Goal: Transaction & Acquisition: Book appointment/travel/reservation

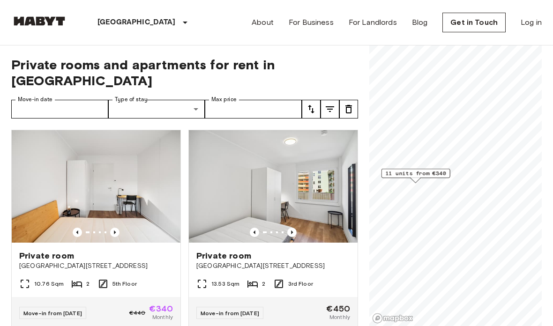
click at [434, 173] on span "11 units from €340" at bounding box center [416, 173] width 60 height 8
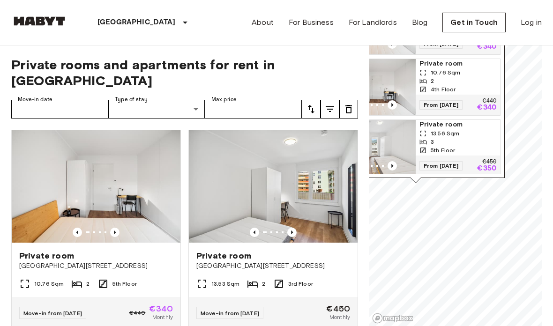
click at [466, 77] on div "2" at bounding box center [458, 81] width 77 height 8
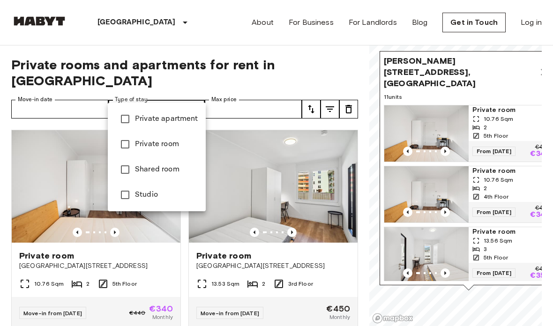
click at [313, 96] on div at bounding box center [276, 163] width 553 height 326
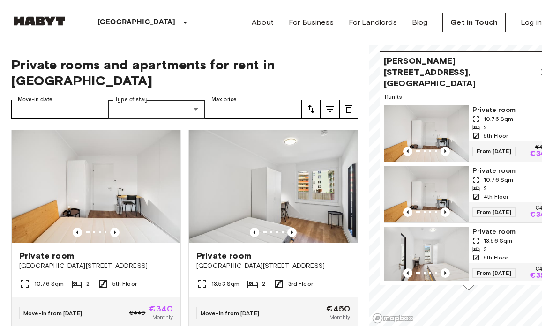
click at [329, 104] on icon "tune" at bounding box center [330, 109] width 11 height 11
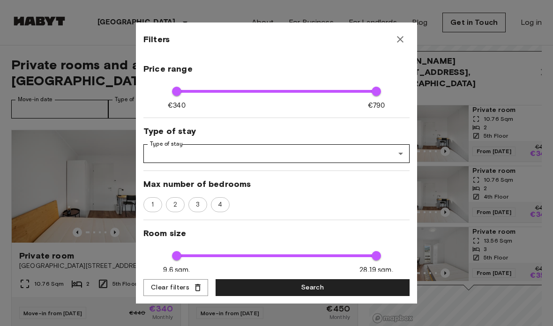
scroll to position [48, 0]
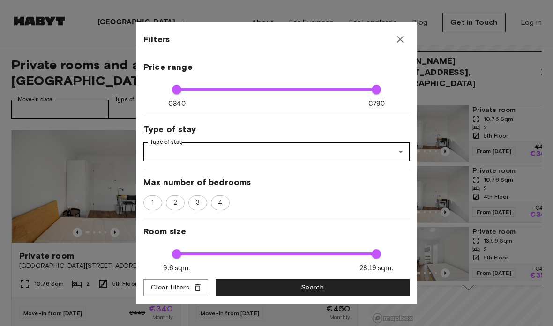
click at [202, 204] on span "3" at bounding box center [198, 202] width 14 height 9
type input "****"
click at [350, 292] on button "Search" at bounding box center [313, 288] width 194 height 17
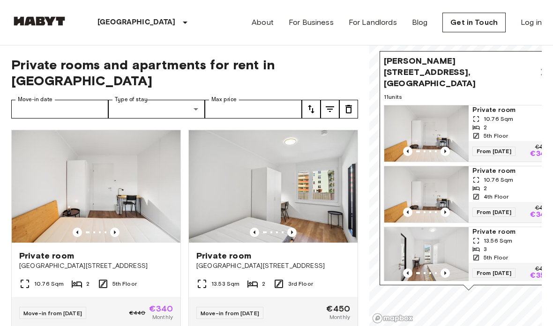
scroll to position [0, 0]
click at [310, 104] on icon "tune" at bounding box center [311, 109] width 11 height 11
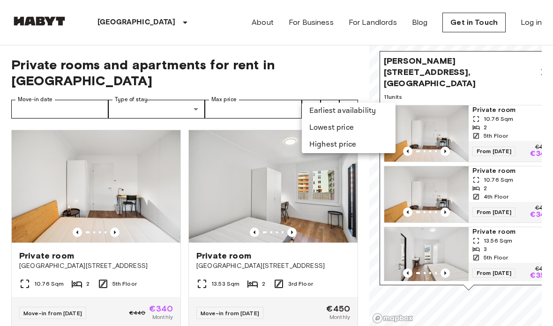
click at [357, 121] on li "Lowest price" at bounding box center [349, 128] width 94 height 17
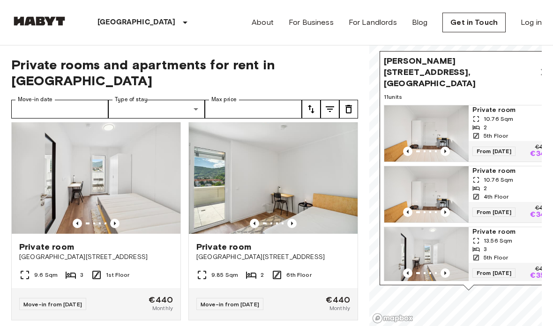
scroll to position [424, 0]
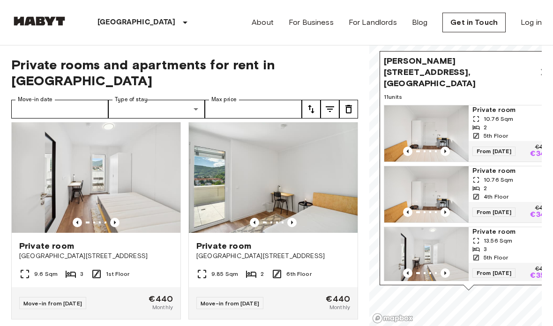
click at [155, 269] on div "9.6 Sqm 3 1st Floor" at bounding box center [96, 278] width 169 height 19
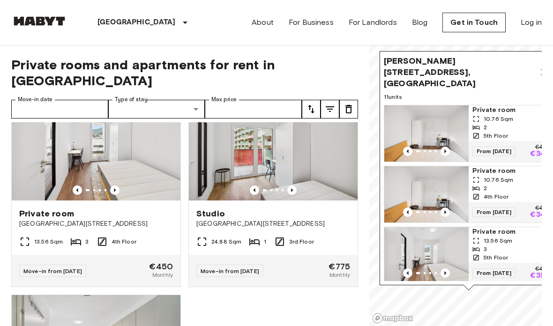
scroll to position [872, 0]
click at [333, 163] on img at bounding box center [273, 144] width 169 height 113
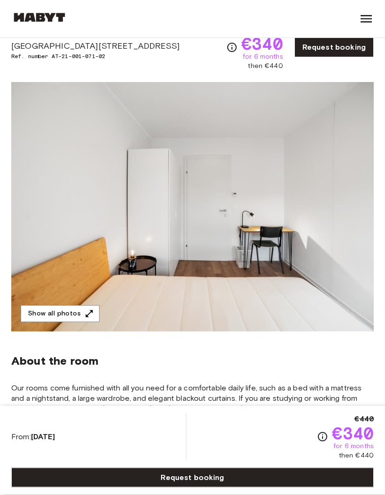
scroll to position [41, 0]
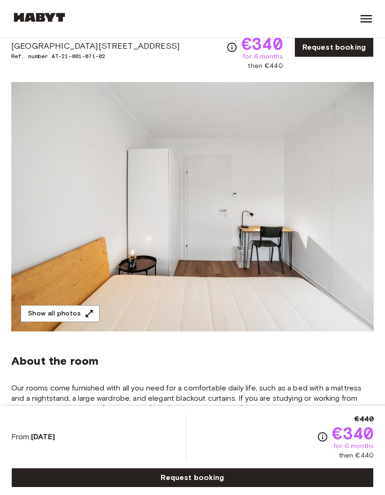
click at [307, 302] on img at bounding box center [192, 206] width 362 height 249
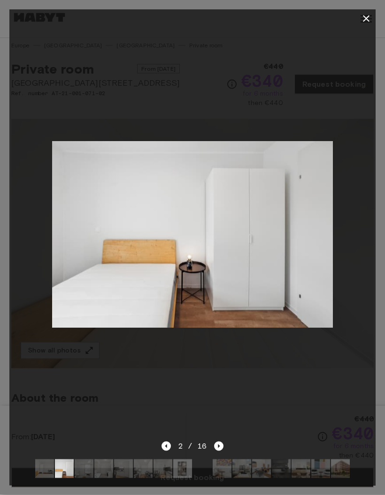
scroll to position [0, 0]
click at [220, 361] on icon "Next image" at bounding box center [218, 446] width 9 height 9
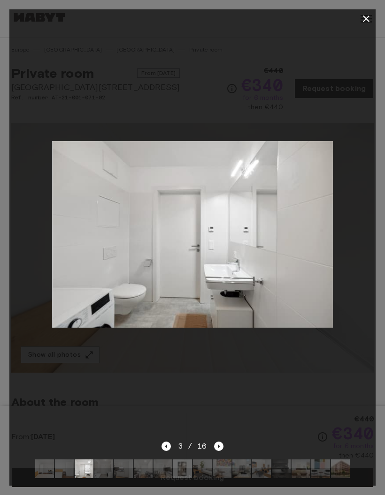
click at [218, 361] on icon "Next image" at bounding box center [218, 446] width 9 height 9
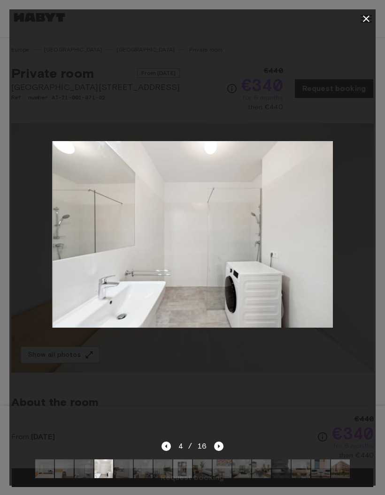
click at [220, 361] on icon "Next image" at bounding box center [218, 446] width 9 height 9
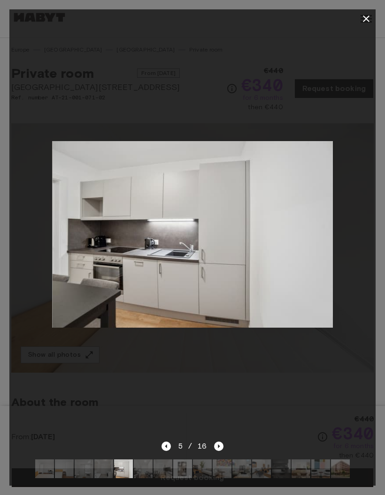
click at [217, 361] on icon "Next image" at bounding box center [218, 446] width 9 height 9
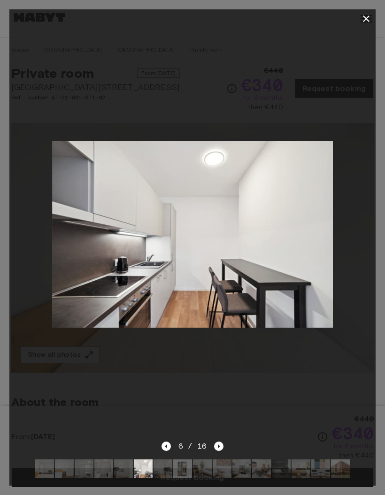
click at [214, 361] on icon "Next image" at bounding box center [218, 446] width 9 height 9
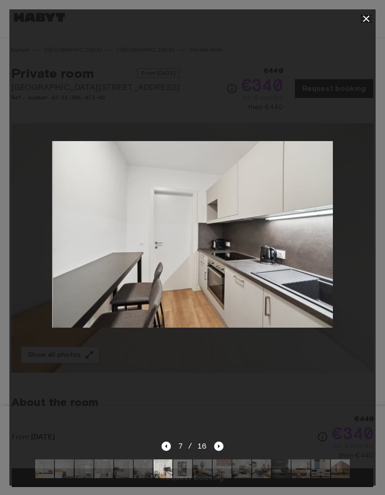
click at [220, 361] on icon "Next image" at bounding box center [218, 446] width 9 height 9
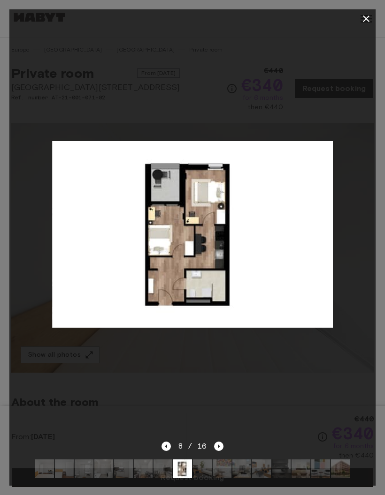
click at [222, 361] on icon "Next image" at bounding box center [218, 446] width 9 height 9
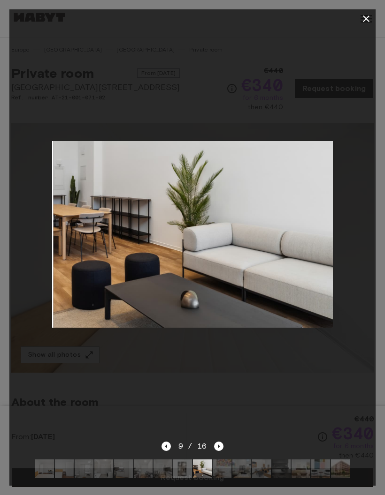
click at [219, 361] on icon "Next image" at bounding box center [218, 446] width 9 height 9
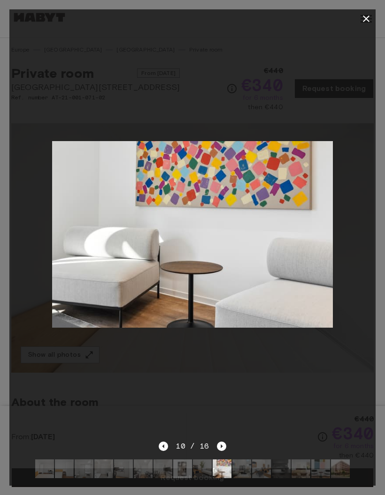
click at [221, 361] on icon "Next image" at bounding box center [221, 447] width 2 height 4
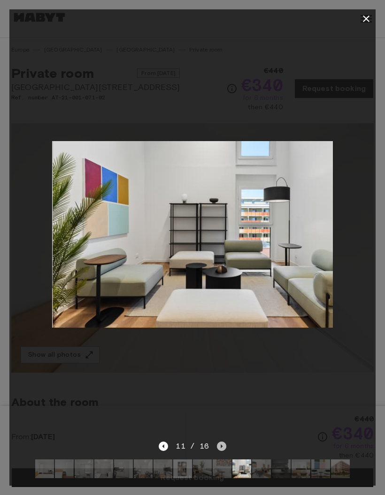
click at [221, 361] on icon "Next image" at bounding box center [221, 446] width 9 height 9
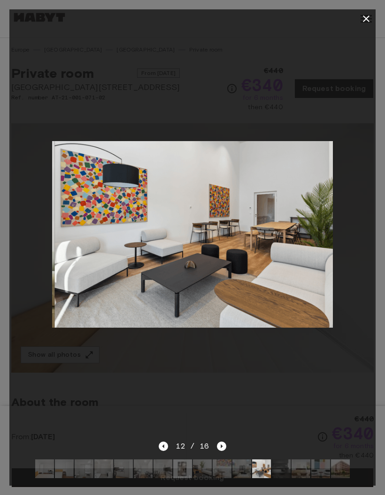
click at [220, 361] on icon "Next image" at bounding box center [221, 446] width 9 height 9
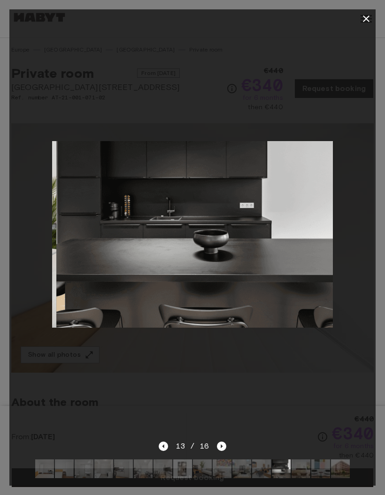
click at [219, 361] on icon "Next image" at bounding box center [221, 446] width 9 height 9
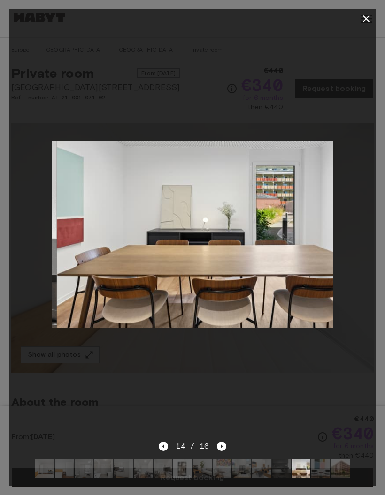
click at [219, 361] on icon "Next image" at bounding box center [221, 446] width 9 height 9
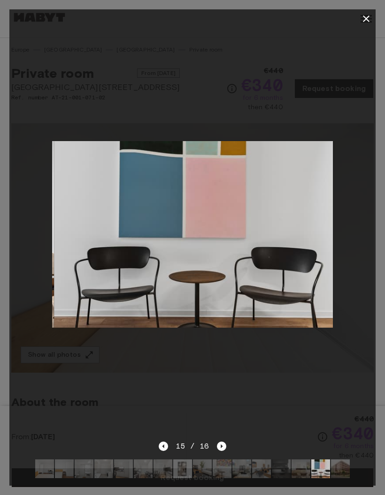
click at [219, 361] on icon "Next image" at bounding box center [221, 446] width 9 height 9
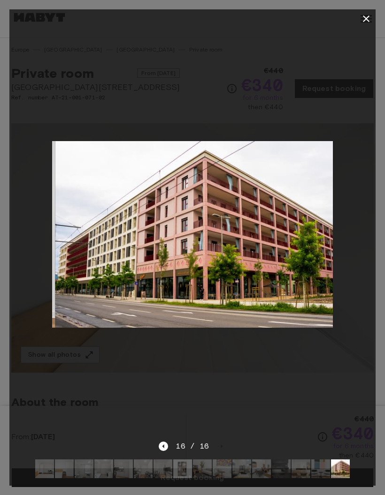
click at [359, 15] on button "button" at bounding box center [365, 18] width 19 height 19
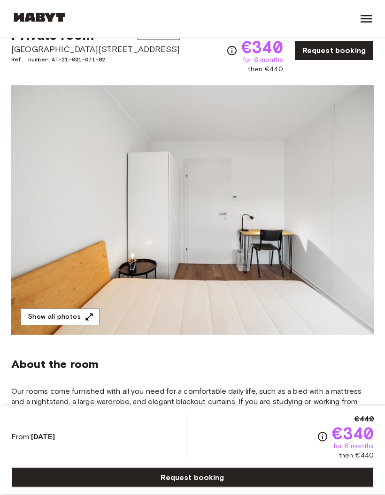
scroll to position [40, 0]
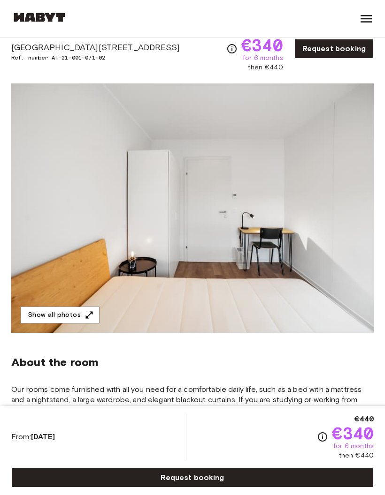
click at [264, 212] on img at bounding box center [192, 207] width 362 height 249
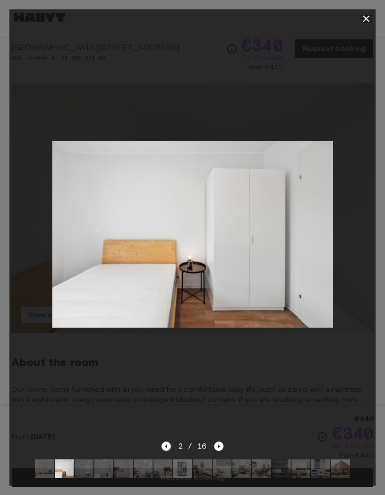
click at [364, 14] on icon "button" at bounding box center [365, 18] width 11 height 11
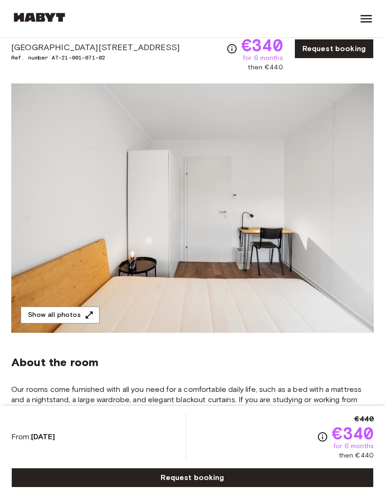
scroll to position [0, 0]
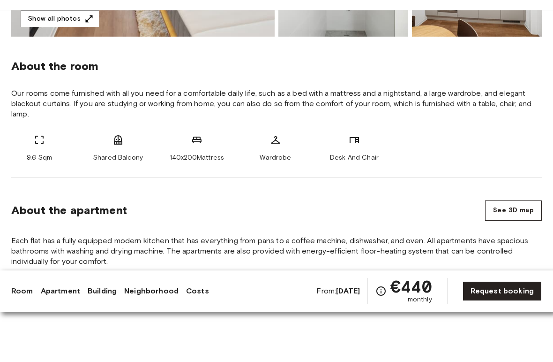
scroll to position [302, 0]
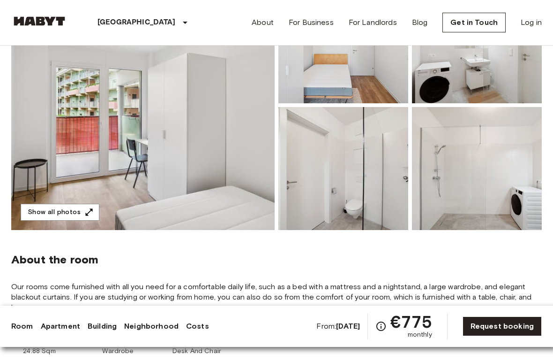
scroll to position [137, 0]
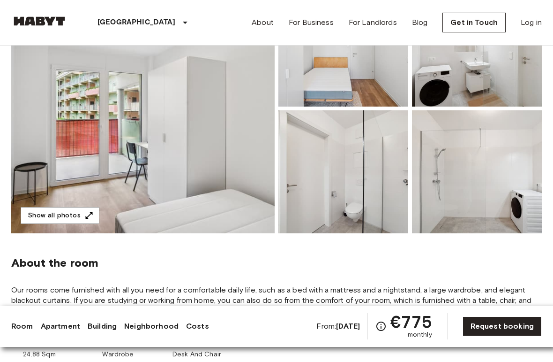
click at [89, 84] on img at bounding box center [143, 108] width 264 height 249
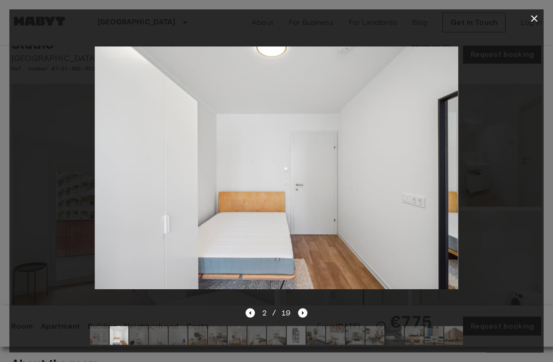
scroll to position [15, 0]
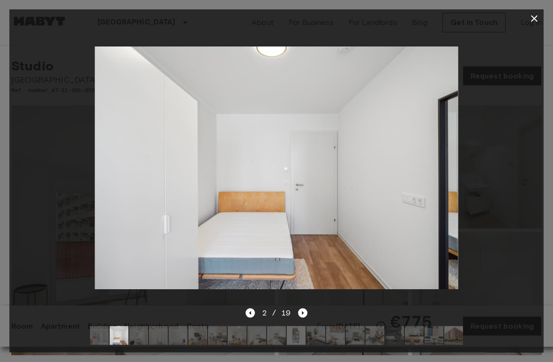
click at [307, 308] on icon "Next image" at bounding box center [302, 312] width 9 height 9
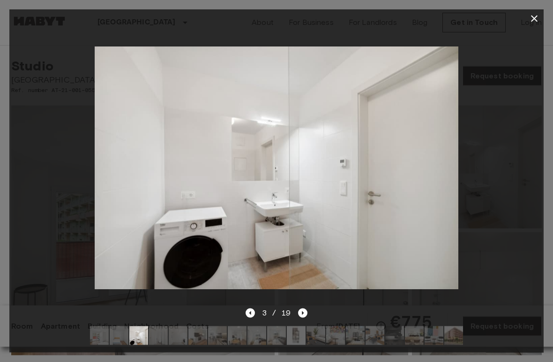
click at [302, 311] on icon "Next image" at bounding box center [303, 313] width 2 height 4
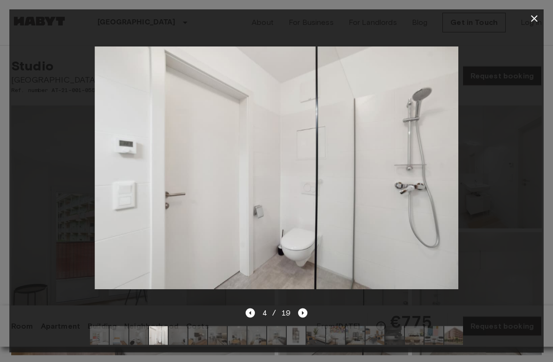
click at [306, 310] on icon "Next image" at bounding box center [302, 312] width 9 height 9
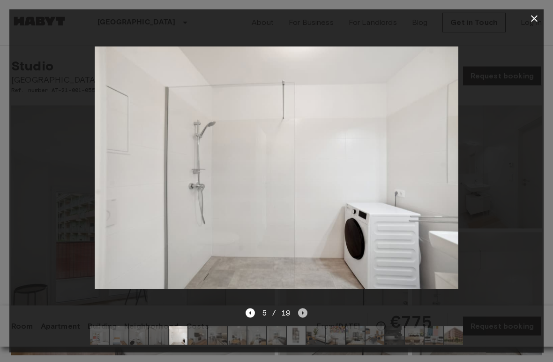
click at [306, 310] on icon "Next image" at bounding box center [302, 312] width 9 height 9
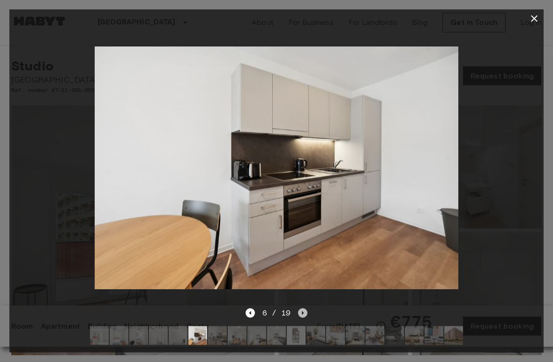
click at [304, 311] on icon "Next image" at bounding box center [302, 312] width 9 height 9
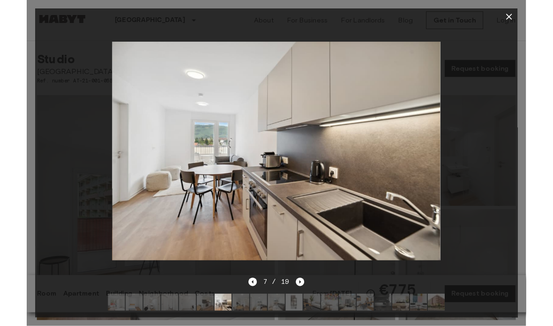
scroll to position [0, 0]
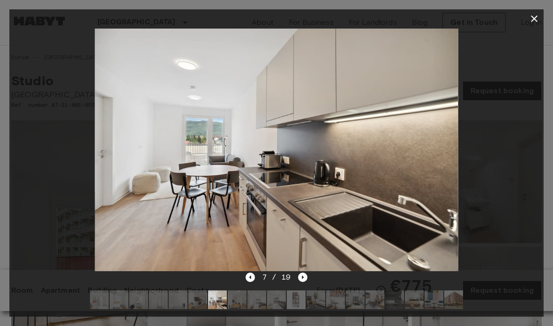
click at [303, 276] on icon "Next image" at bounding box center [302, 277] width 9 height 9
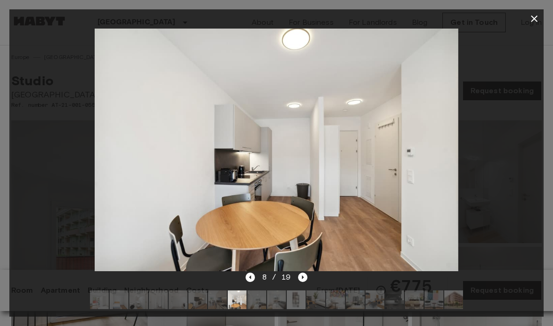
click at [306, 275] on icon "Next image" at bounding box center [302, 277] width 9 height 9
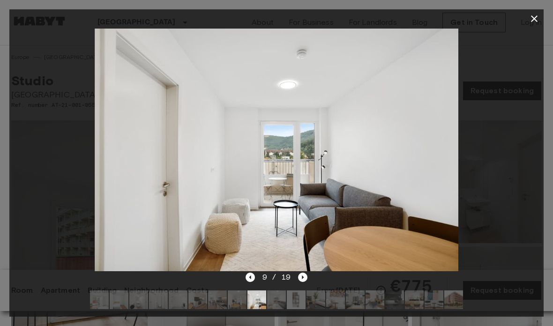
click at [307, 275] on icon "Next image" at bounding box center [302, 277] width 9 height 9
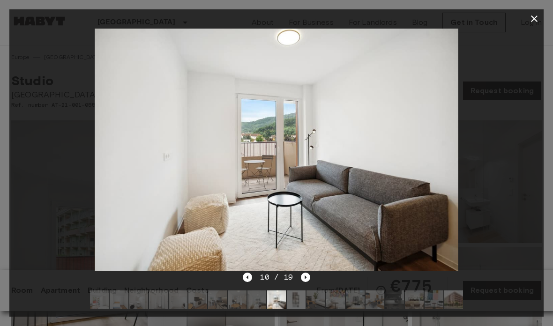
click at [308, 275] on icon "Next image" at bounding box center [305, 277] width 9 height 9
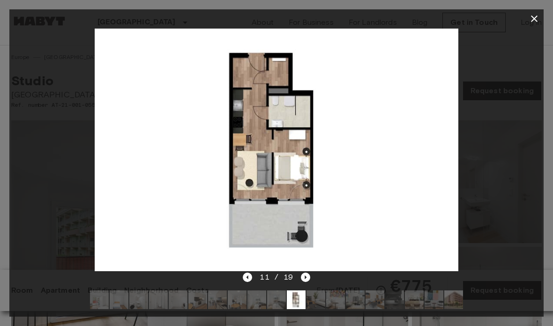
click at [308, 273] on icon "Next image" at bounding box center [305, 277] width 9 height 9
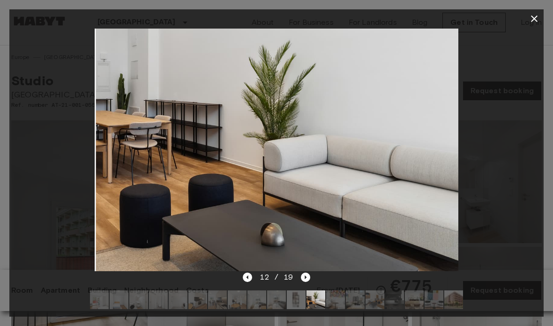
click at [306, 280] on icon "Next image" at bounding box center [305, 277] width 9 height 9
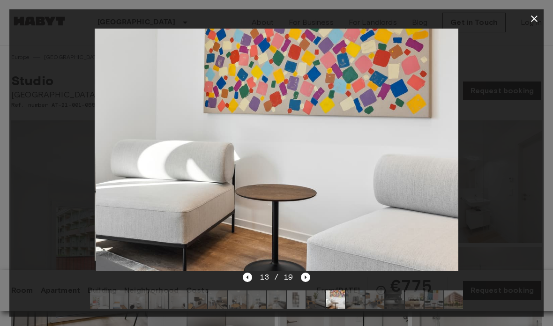
click at [308, 274] on icon "Next image" at bounding box center [305, 277] width 9 height 9
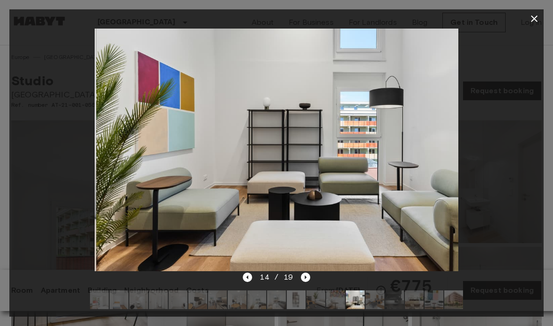
click at [307, 275] on icon "Next image" at bounding box center [305, 277] width 9 height 9
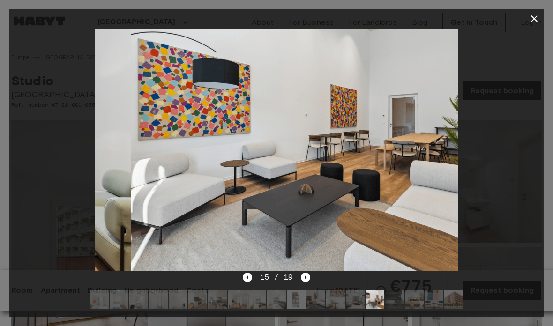
click at [306, 275] on icon "Next image" at bounding box center [305, 277] width 9 height 9
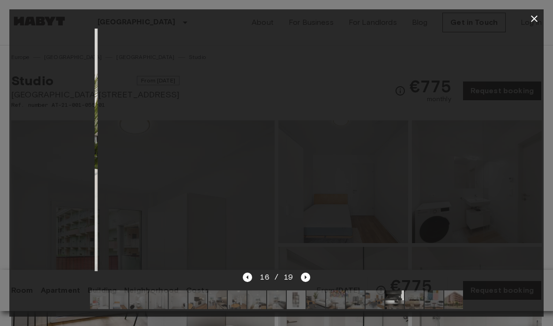
click at [306, 271] on img at bounding box center [280, 150] width 364 height 242
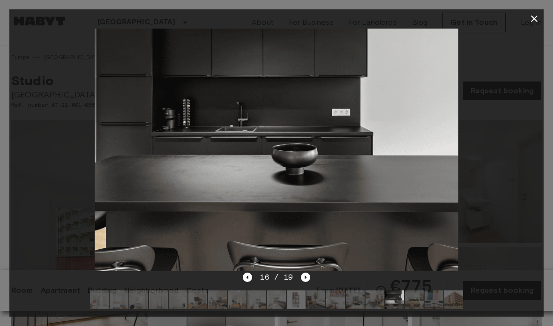
click at [306, 271] on img at bounding box center [277, 150] width 364 height 242
click at [302, 281] on icon "Next image" at bounding box center [305, 277] width 9 height 9
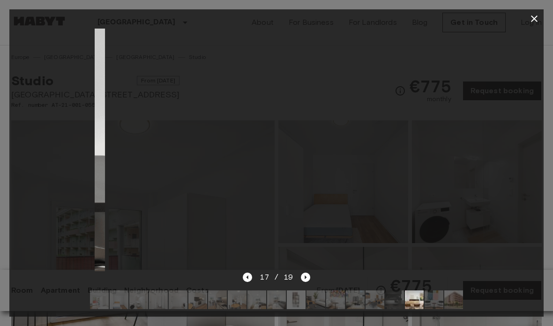
click at [305, 277] on icon "Next image" at bounding box center [306, 278] width 2 height 4
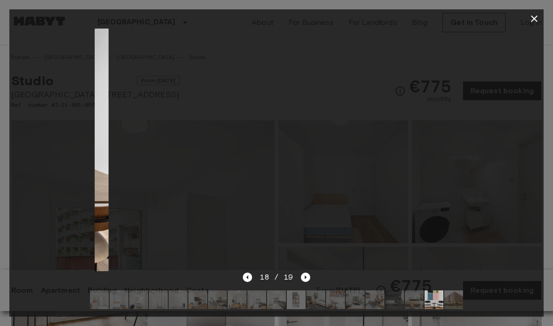
click at [305, 274] on icon "Next image" at bounding box center [305, 277] width 9 height 9
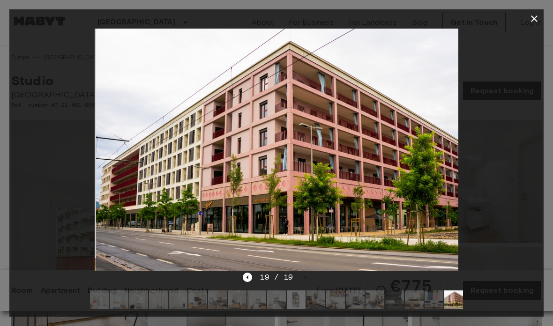
click at [302, 270] on img at bounding box center [278, 150] width 364 height 242
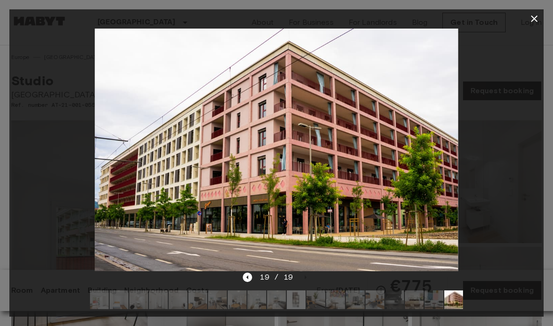
click at [536, 21] on icon "button" at bounding box center [534, 18] width 11 height 11
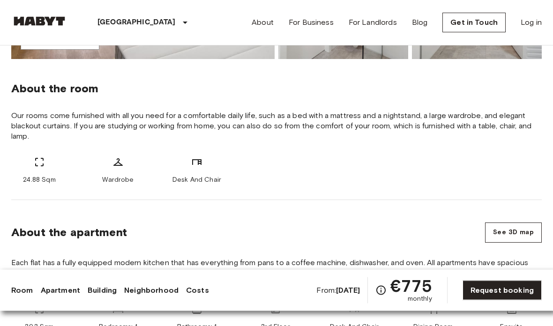
scroll to position [308, 0]
